Goal: Find specific page/section: Find specific page/section

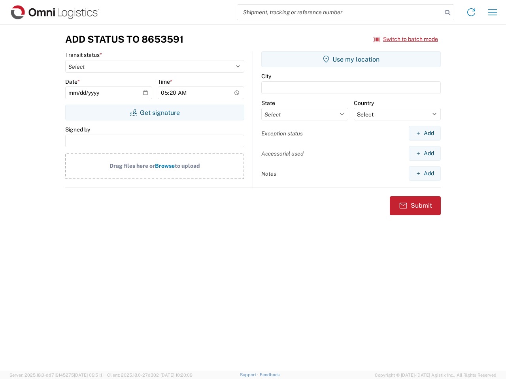
click at [339, 12] on input "search" at bounding box center [339, 12] width 205 height 15
click at [447, 13] on icon at bounding box center [447, 12] width 11 height 11
click at [471, 12] on icon at bounding box center [471, 12] width 13 height 13
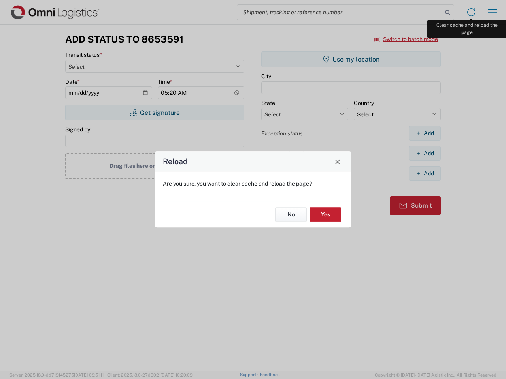
click at [492, 12] on div "Reload Are you sure, you want to clear cache and reload the page? No Yes" at bounding box center [253, 189] width 506 height 379
click at [406, 39] on div "Reload Are you sure, you want to clear cache and reload the page? No Yes" at bounding box center [253, 189] width 506 height 379
click at [155, 113] on div "Reload Are you sure, you want to clear cache and reload the page? No Yes" at bounding box center [253, 189] width 506 height 379
click at [351, 59] on div "Reload Are you sure, you want to clear cache and reload the page? No Yes" at bounding box center [253, 189] width 506 height 379
click at [424, 133] on div "Reload Are you sure, you want to clear cache and reload the page? No Yes" at bounding box center [253, 189] width 506 height 379
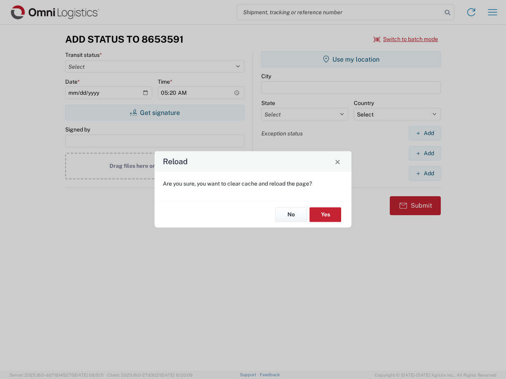
click at [424, 153] on div "Reload Are you sure, you want to clear cache and reload the page? No Yes" at bounding box center [253, 189] width 506 height 379
click at [424, 173] on div "Reload Are you sure, you want to clear cache and reload the page? No Yes" at bounding box center [253, 189] width 506 height 379
